Goal: Transaction & Acquisition: Purchase product/service

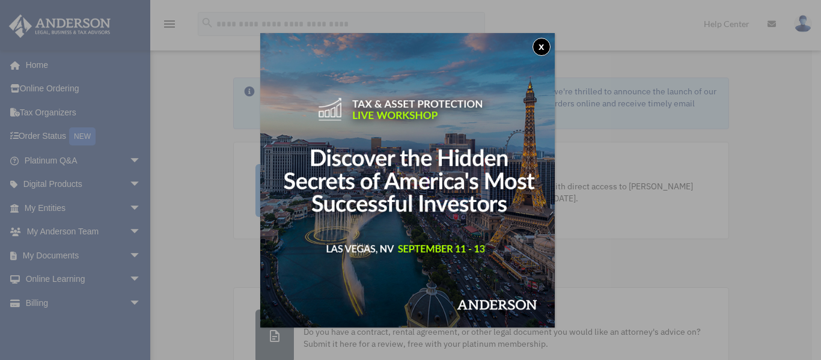
click at [549, 49] on button "x" at bounding box center [542, 47] width 18 height 18
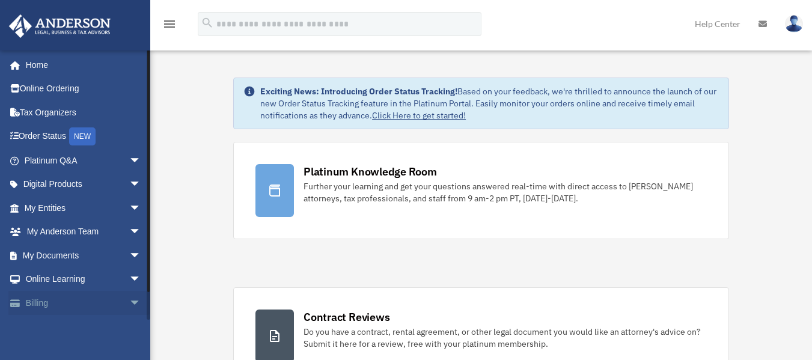
click at [67, 305] on link "Billing arrow_drop_down" at bounding box center [83, 303] width 151 height 24
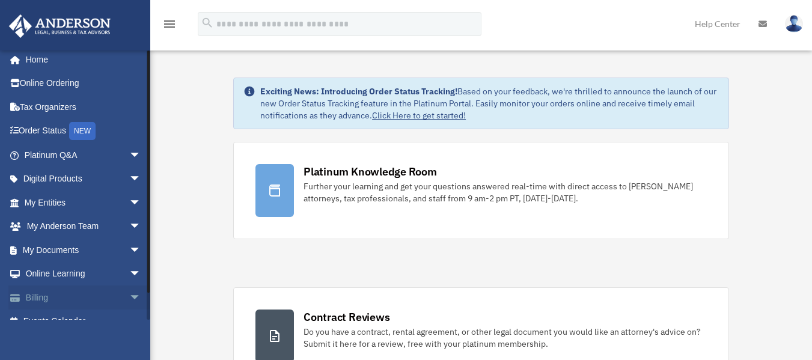
scroll to position [22, 0]
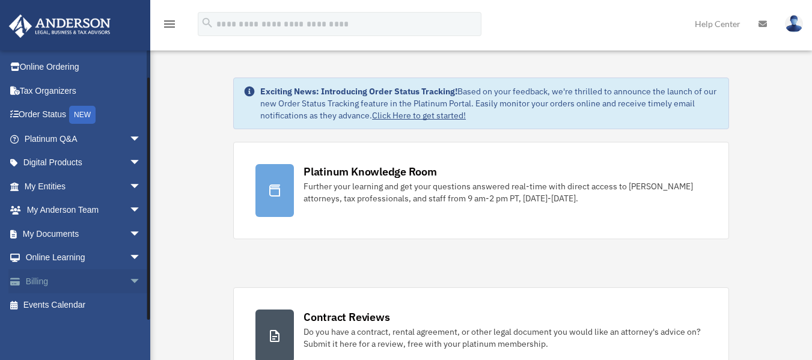
click at [129, 274] on span "arrow_drop_down" at bounding box center [141, 281] width 24 height 25
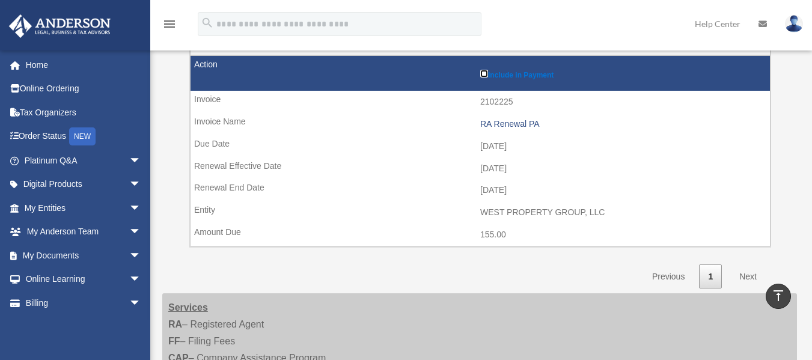
scroll to position [352, 0]
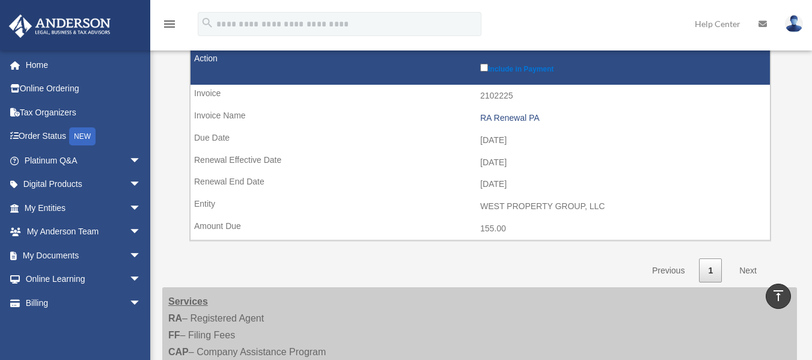
click at [743, 270] on link "Next" at bounding box center [747, 270] width 35 height 25
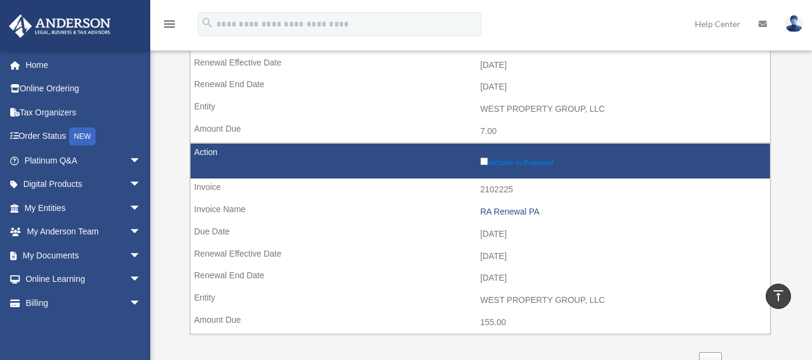
scroll to position [439, 0]
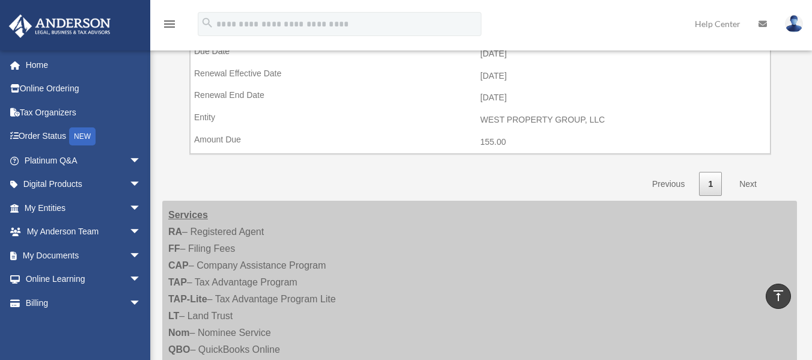
click at [750, 186] on link "Next" at bounding box center [747, 184] width 35 height 25
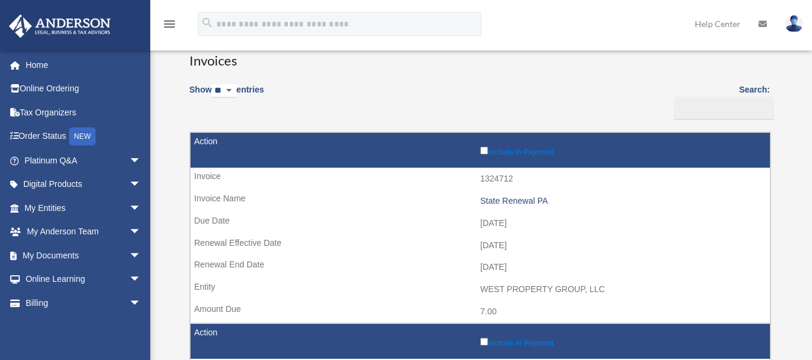
scroll to position [0, 0]
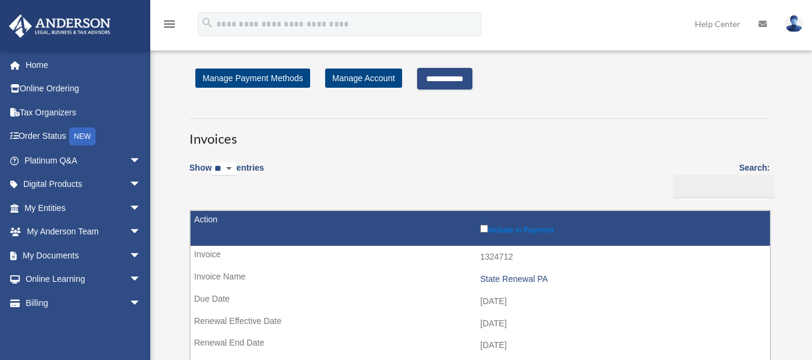
click at [472, 85] on input "**********" at bounding box center [444, 79] width 55 height 22
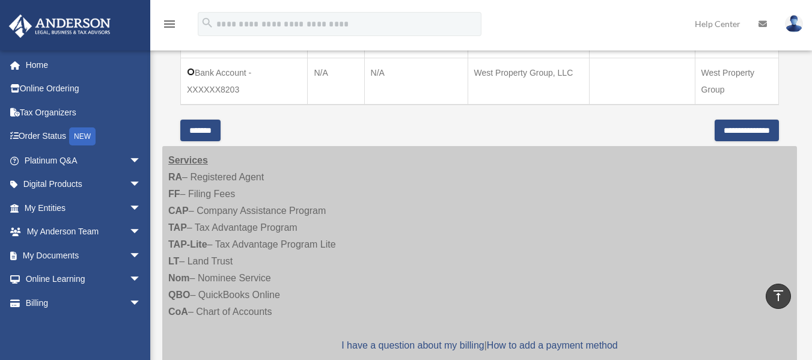
scroll to position [541, 0]
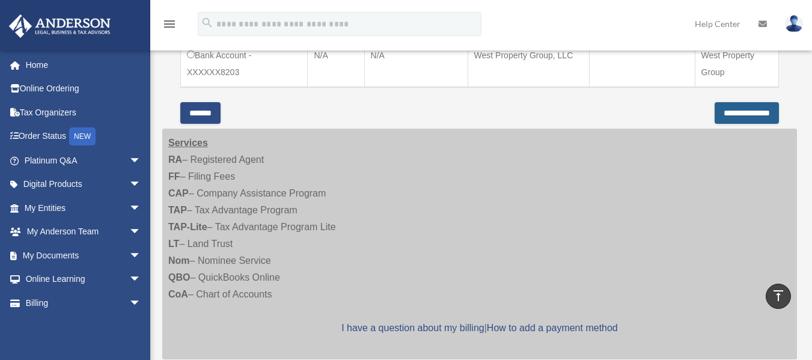
click at [732, 124] on input "**********" at bounding box center [747, 113] width 64 height 22
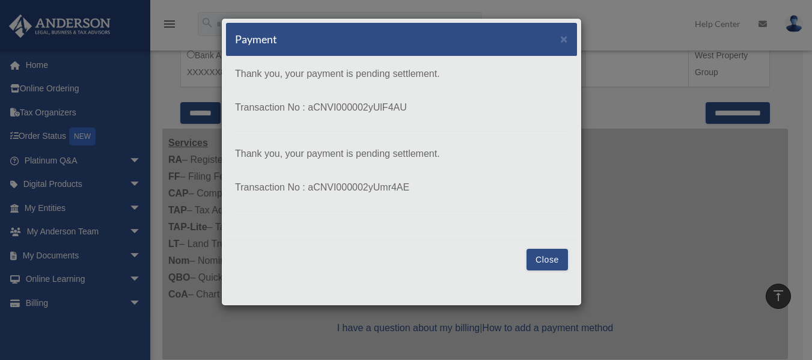
click at [540, 257] on button "Close" at bounding box center [547, 260] width 41 height 22
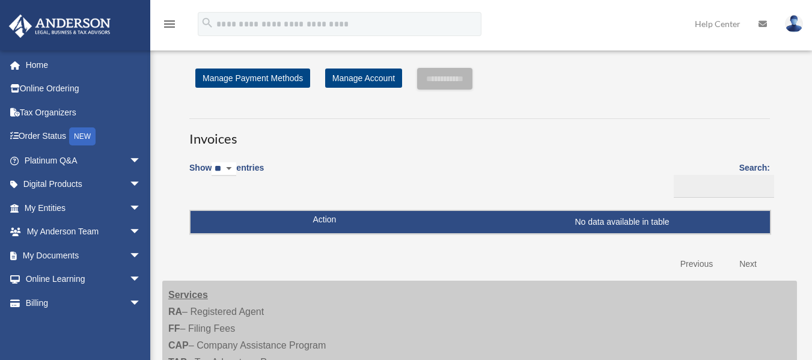
scroll to position [441, 0]
